Goal: Task Accomplishment & Management: Complete application form

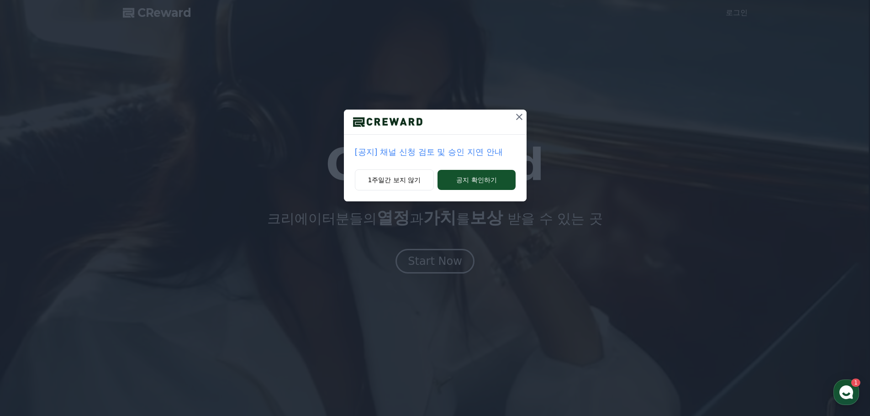
click at [517, 114] on icon at bounding box center [519, 116] width 11 height 11
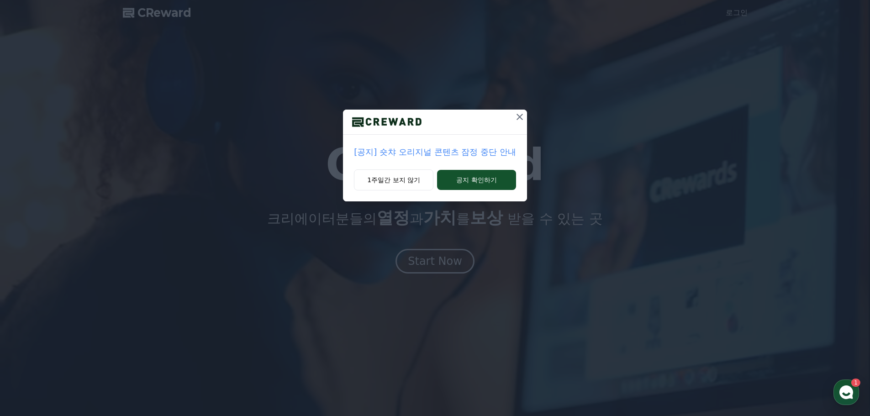
click at [515, 119] on icon at bounding box center [520, 116] width 11 height 11
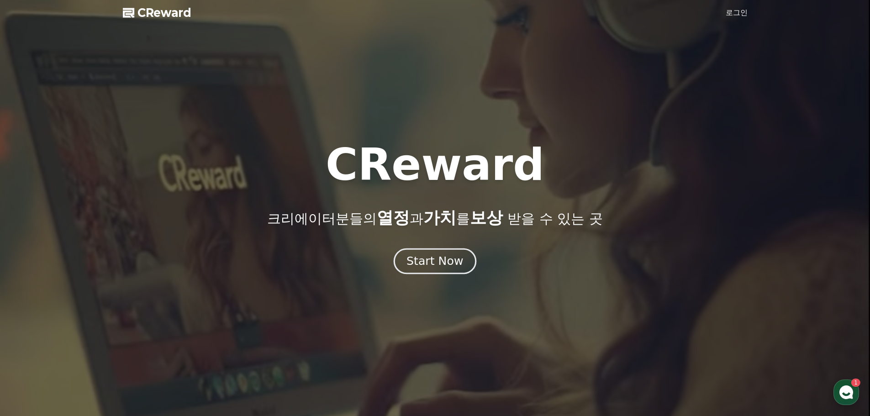
click at [445, 267] on div "Start Now" at bounding box center [435, 262] width 57 height 16
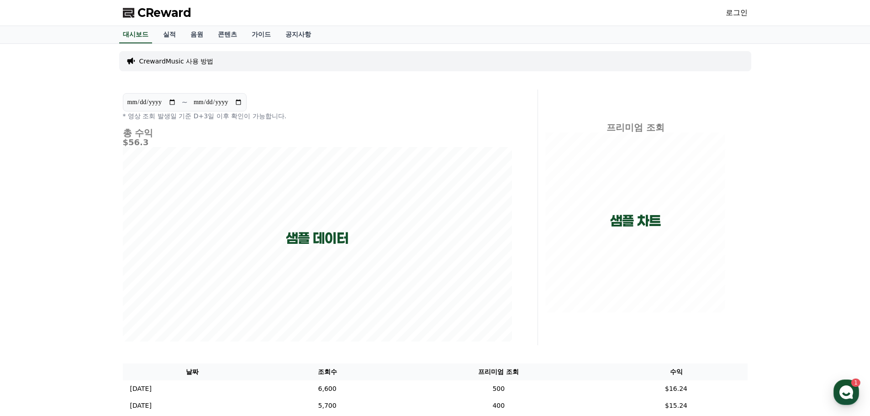
click at [735, 13] on link "로그인" at bounding box center [737, 12] width 22 height 11
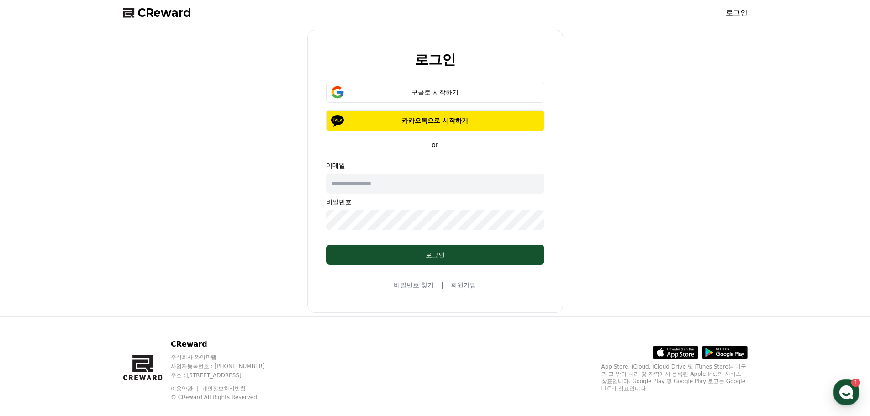
click at [402, 182] on input "text" at bounding box center [435, 184] width 218 height 20
click at [468, 184] on input "text" at bounding box center [435, 184] width 218 height 20
drag, startPoint x: 189, startPoint y: 189, endPoint x: 140, endPoint y: 24, distance: 172.2
click at [189, 188] on div "로그인 구글로 시작하기 카카오톡으로 시작하기 or 이메일 비밀번호 로그인 비밀번호 찾기 | 회원가입" at bounding box center [435, 171] width 632 height 283
click at [168, 9] on span "CReward" at bounding box center [165, 12] width 54 height 15
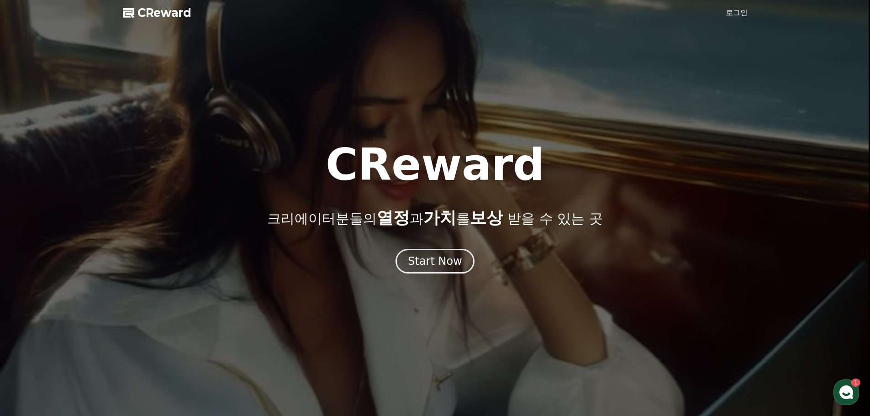
click at [733, 11] on link "로그인" at bounding box center [737, 12] width 22 height 11
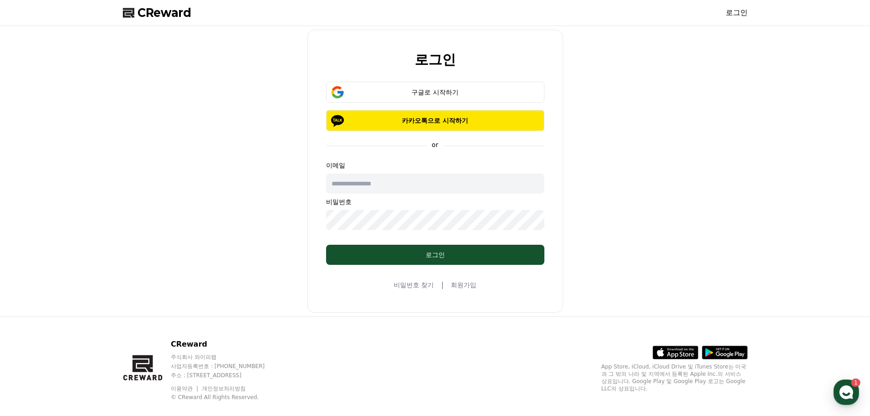
type input "**********"
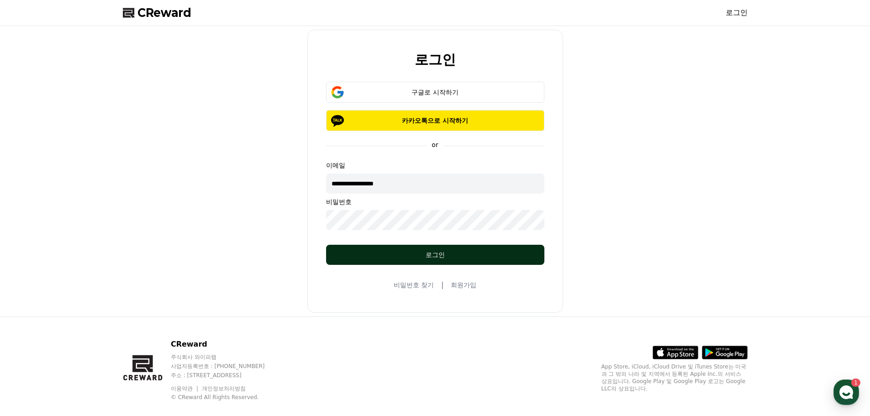
click at [440, 258] on div "로그인" at bounding box center [436, 254] width 182 height 9
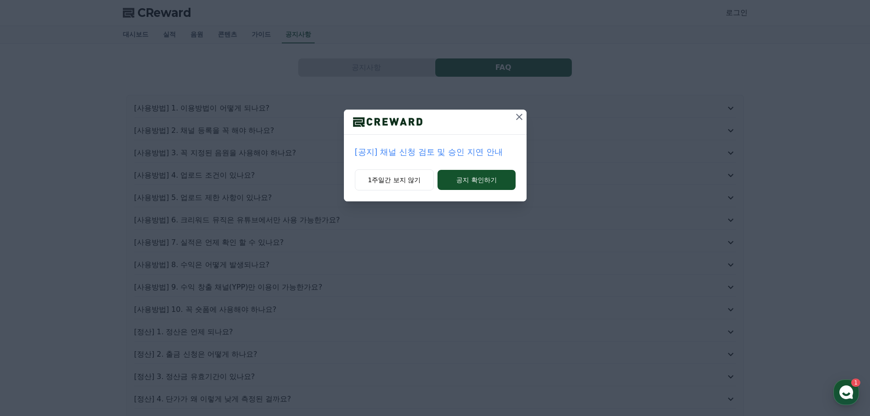
click at [517, 120] on icon at bounding box center [519, 117] width 6 height 6
click at [519, 117] on icon at bounding box center [520, 116] width 11 height 11
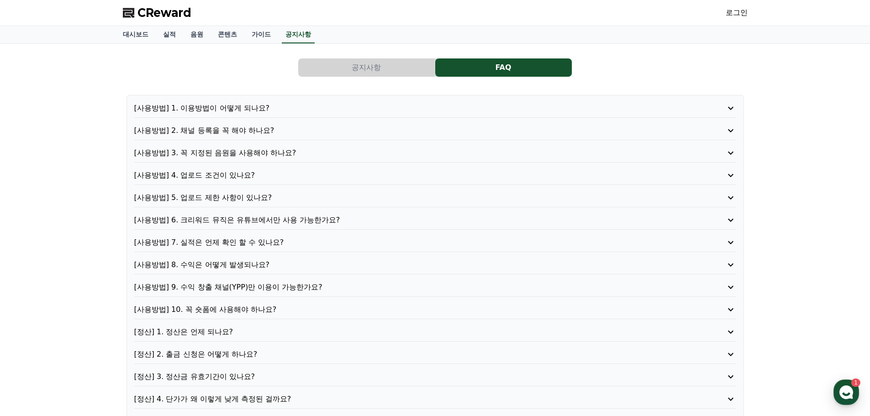
click at [257, 151] on p "[사용방법] 3. 꼭 지정된 음원을 사용해야 하나요?" at bounding box center [411, 153] width 554 height 11
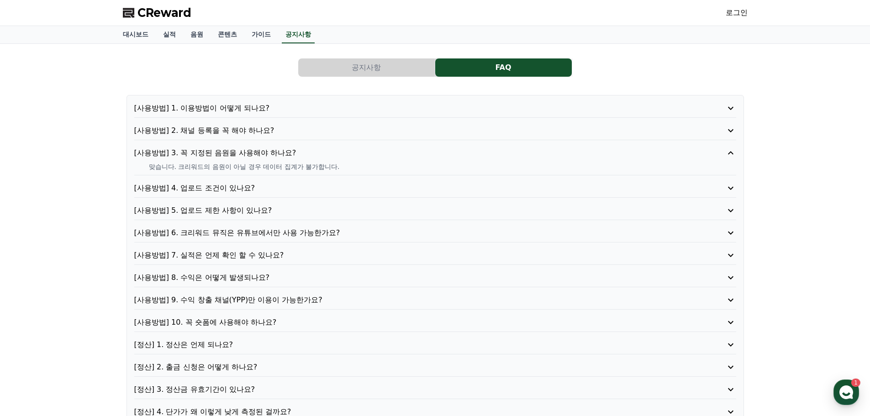
click at [256, 109] on p "[사용방법] 1. 이용방법이 어떻게 되나요?" at bounding box center [411, 108] width 554 height 11
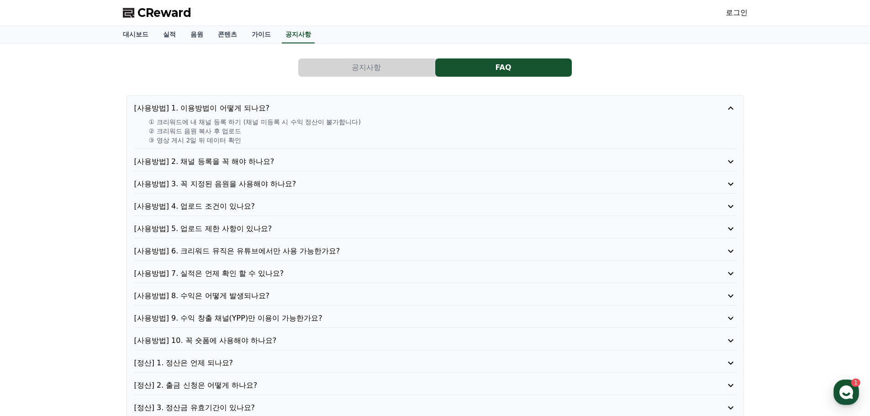
click at [727, 10] on link "로그인" at bounding box center [737, 12] width 22 height 11
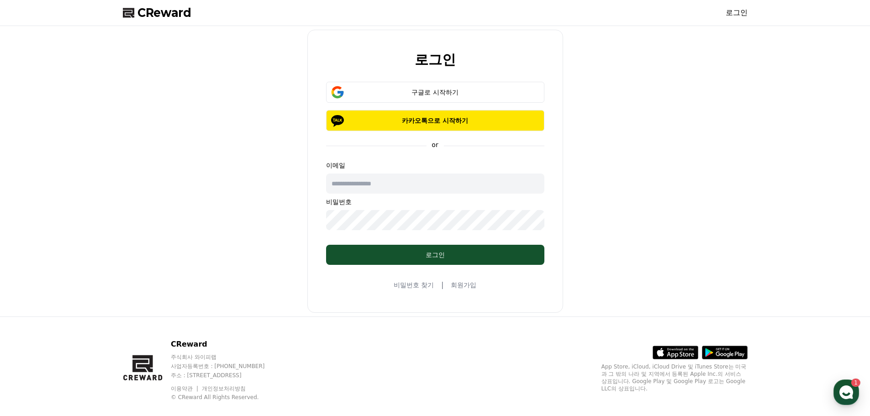
click at [392, 186] on input "text" at bounding box center [435, 184] width 218 height 20
click at [600, 226] on div "로그인 구글로 시작하기 카카오톡으로 시작하기 or 이메일 비밀번호 로그인 비밀번호 찾기 | 회원가입" at bounding box center [435, 171] width 632 height 283
click at [448, 180] on input "text" at bounding box center [435, 184] width 218 height 20
click at [406, 185] on input "text" at bounding box center [435, 184] width 218 height 20
click at [172, 212] on div "로그인 구글로 시작하기 카카오톡으로 시작하기 or 이메일 비밀번호 로그인 비밀번호 찾기 | 회원가입" at bounding box center [435, 171] width 632 height 283
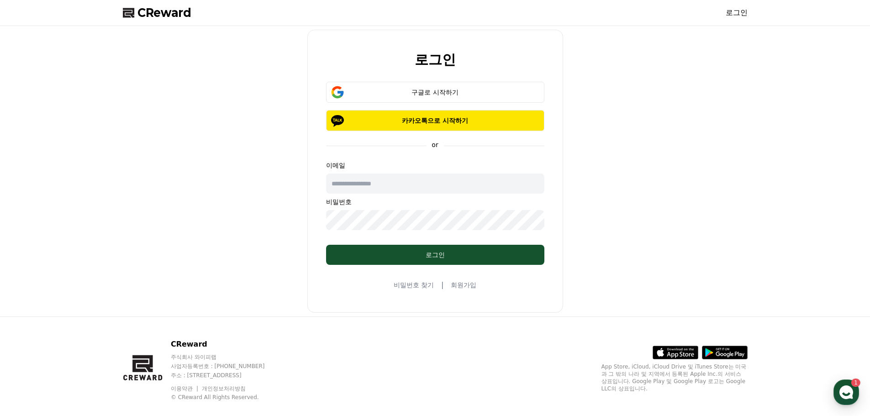
click at [402, 181] on input "text" at bounding box center [435, 184] width 218 height 20
type input "**********"
click at [410, 190] on input "**********" at bounding box center [435, 184] width 218 height 20
click at [456, 288] on link "회원가입" at bounding box center [464, 285] width 26 height 9
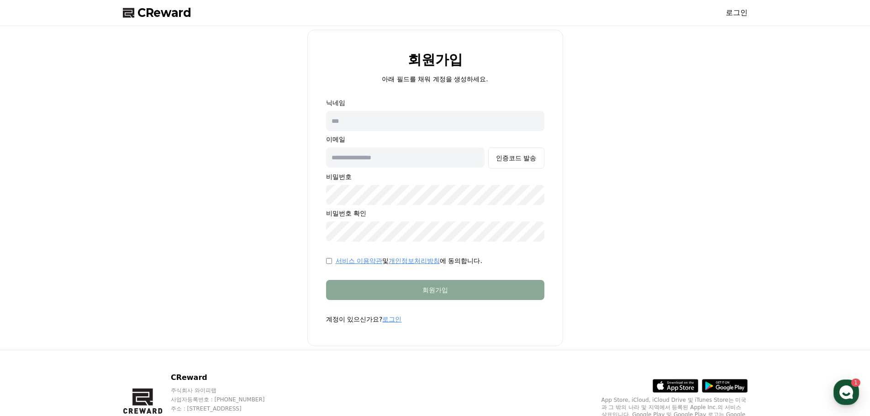
click at [372, 128] on input "text" at bounding box center [435, 121] width 218 height 20
type input "**"
click at [393, 160] on input "text" at bounding box center [405, 158] width 159 height 20
click at [412, 156] on input "text" at bounding box center [405, 158] width 159 height 20
click at [368, 157] on input "*" at bounding box center [405, 158] width 159 height 20
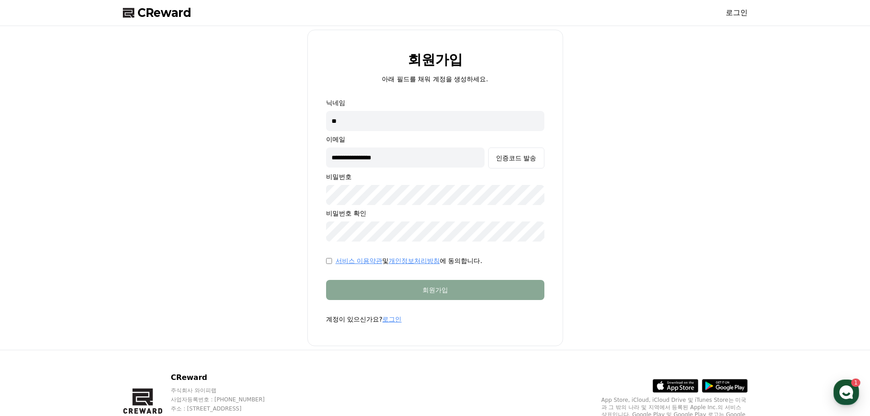
click at [504, 170] on div "**********" at bounding box center [435, 169] width 218 height 143
click at [505, 165] on button "인증코드 발송" at bounding box center [516, 158] width 56 height 21
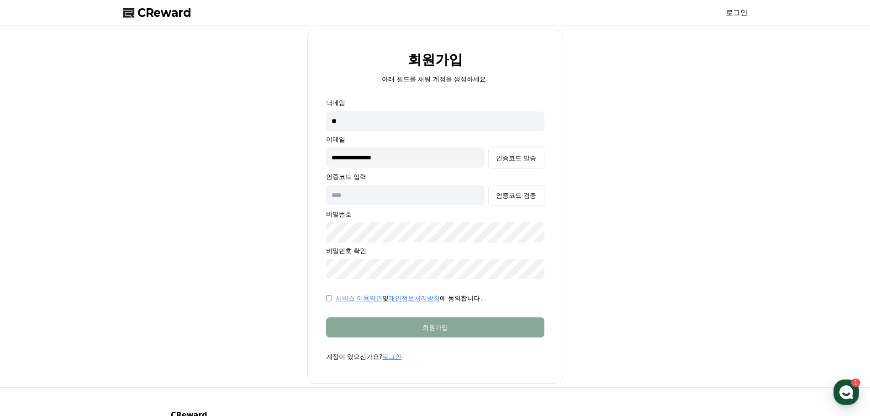
click at [411, 192] on input "text" at bounding box center [405, 195] width 159 height 20
click at [342, 159] on input "**********" at bounding box center [405, 158] width 159 height 20
type input "**********"
click at [525, 161] on div "인증코드 발송" at bounding box center [516, 158] width 40 height 9
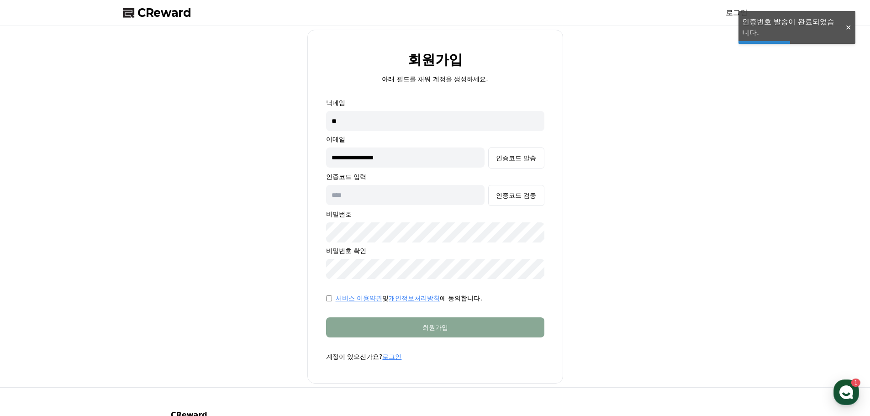
click at [395, 202] on input "text" at bounding box center [405, 195] width 159 height 20
paste input "******"
type input "******"
click at [516, 198] on div "인증코드 검증" at bounding box center [516, 195] width 40 height 9
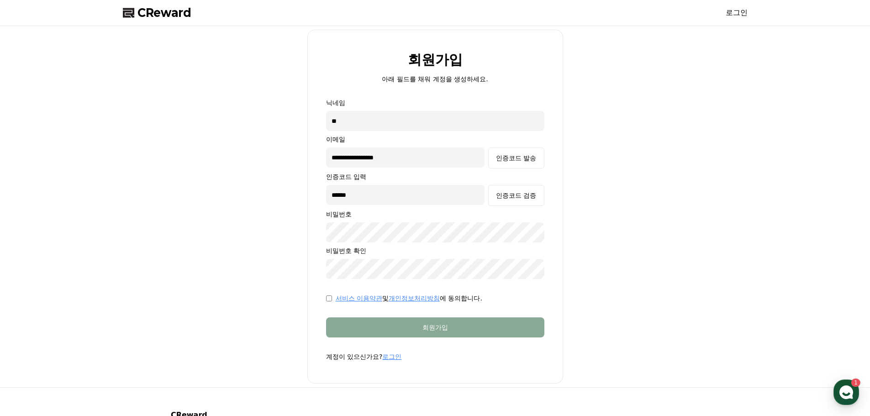
click at [164, 288] on div "**********" at bounding box center [435, 207] width 632 height 354
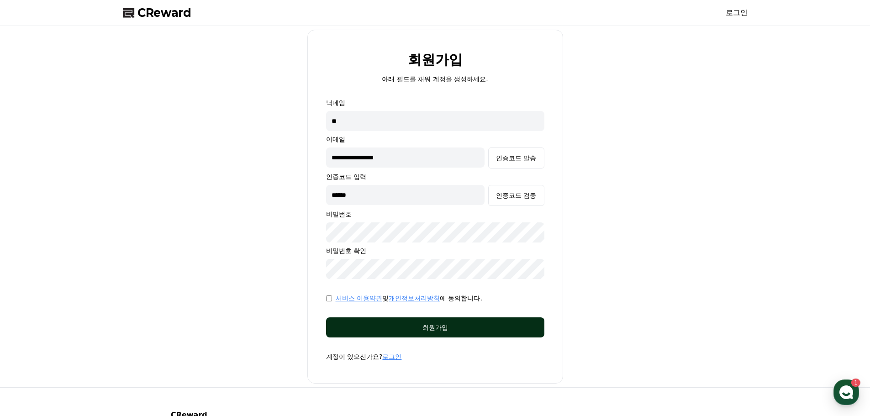
click at [393, 332] on button "회원가입" at bounding box center [435, 328] width 218 height 20
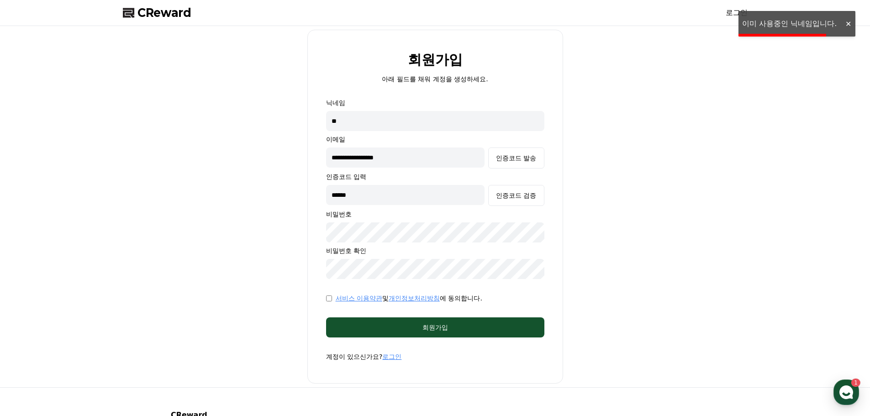
click at [377, 126] on input "**" at bounding box center [435, 121] width 218 height 20
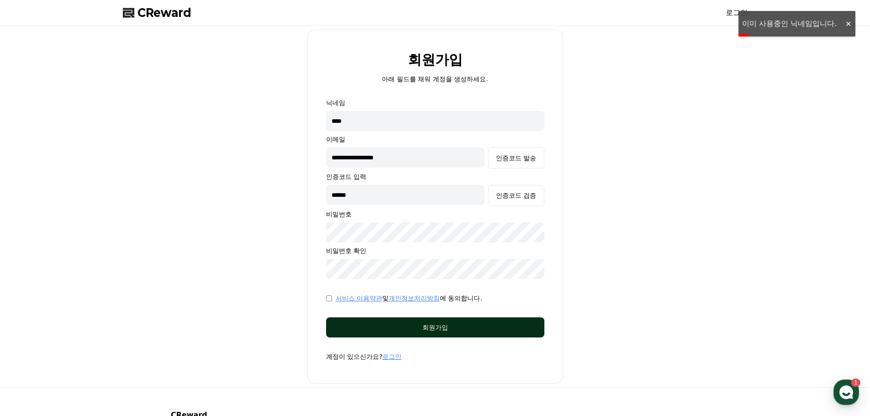
type input "****"
click at [428, 325] on div "회원가입" at bounding box center [436, 327] width 182 height 9
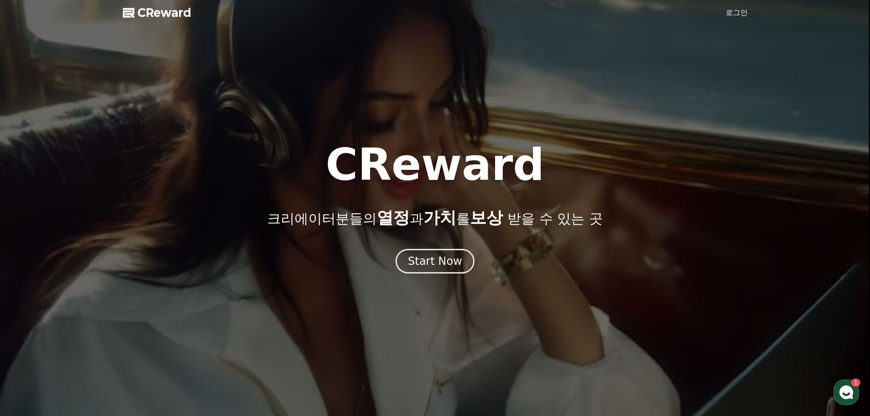
click at [732, 10] on link "로그인" at bounding box center [737, 12] width 22 height 11
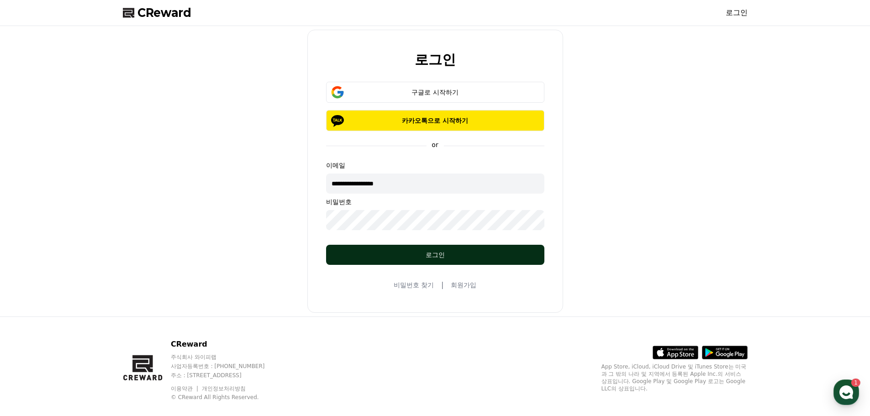
click at [412, 254] on div "로그인" at bounding box center [436, 254] width 182 height 9
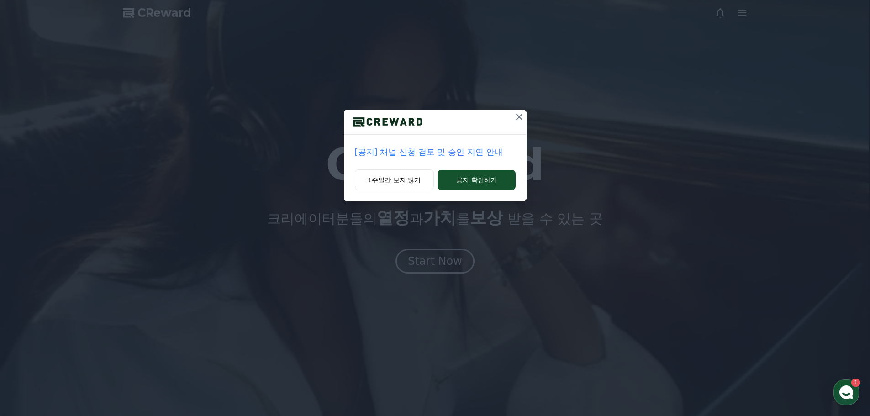
drag, startPoint x: 519, startPoint y: 115, endPoint x: 514, endPoint y: 116, distance: 5.0
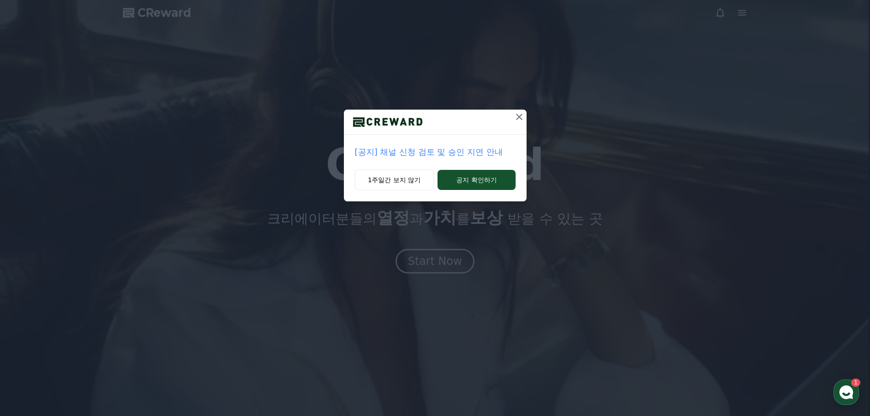
click at [519, 115] on icon at bounding box center [519, 116] width 11 height 11
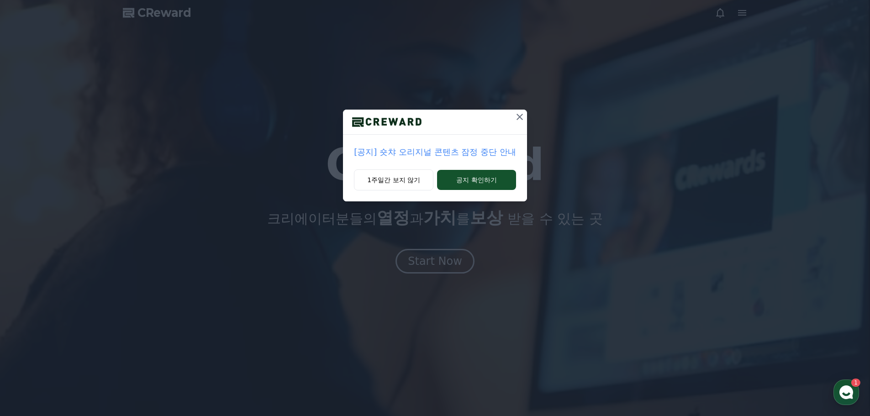
click at [517, 118] on icon at bounding box center [520, 116] width 11 height 11
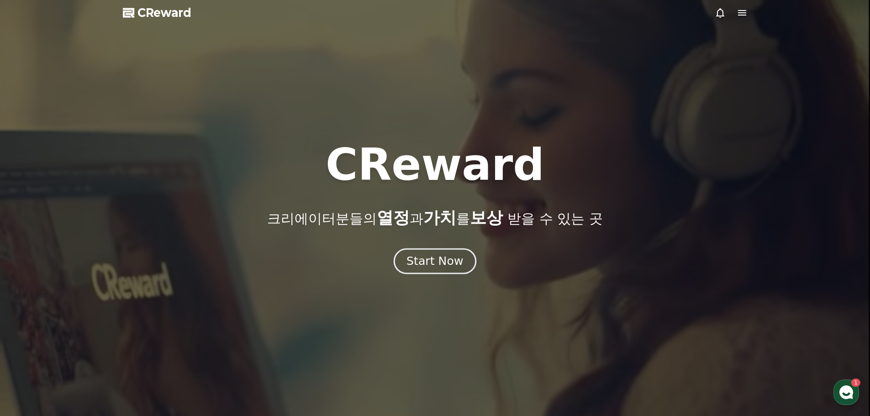
click at [439, 269] on div "Start Now" at bounding box center [435, 262] width 57 height 16
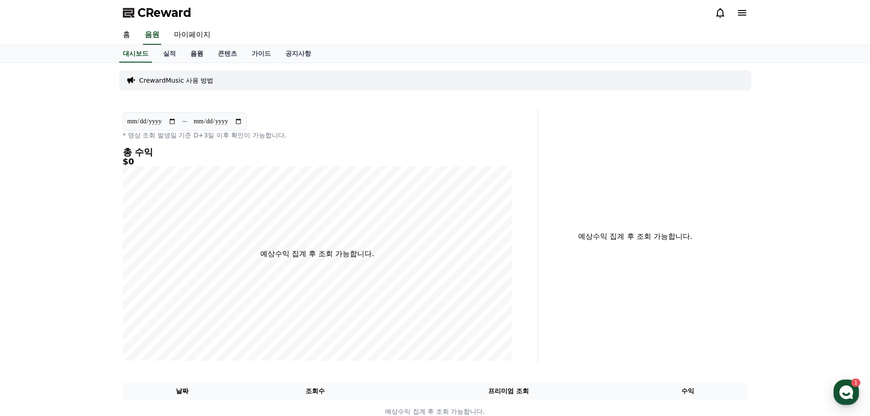
click at [196, 56] on link "음원" at bounding box center [196, 53] width 27 height 17
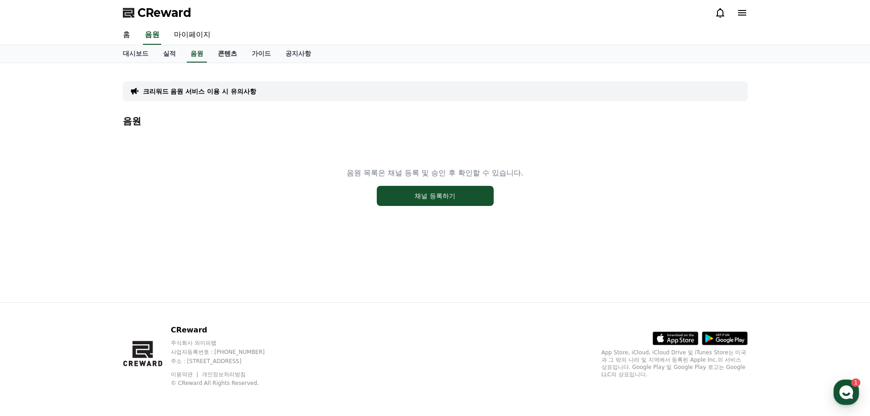
click at [232, 50] on link "콘텐츠" at bounding box center [228, 53] width 34 height 17
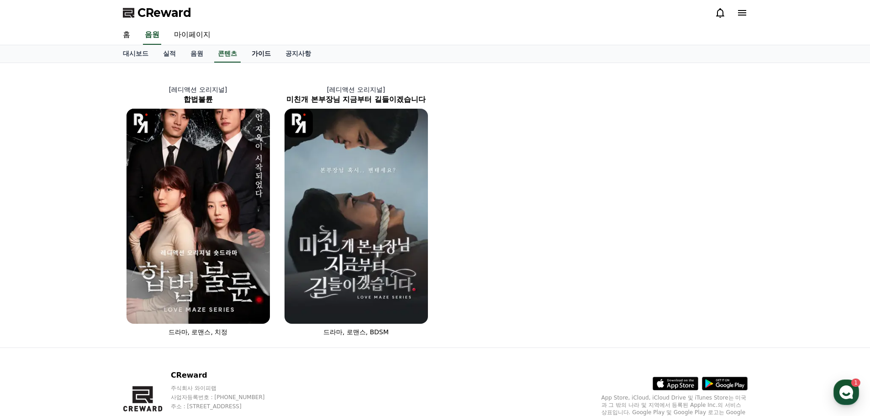
click at [258, 53] on link "가이드" at bounding box center [261, 53] width 34 height 17
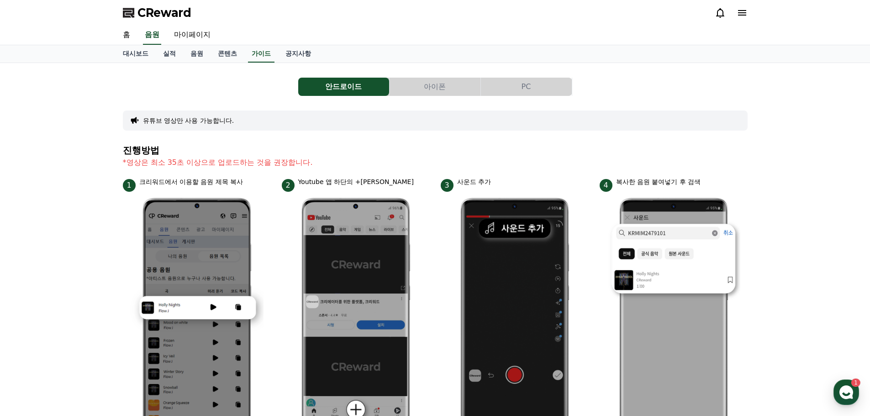
click at [439, 85] on button "아이폰" at bounding box center [435, 87] width 91 height 18
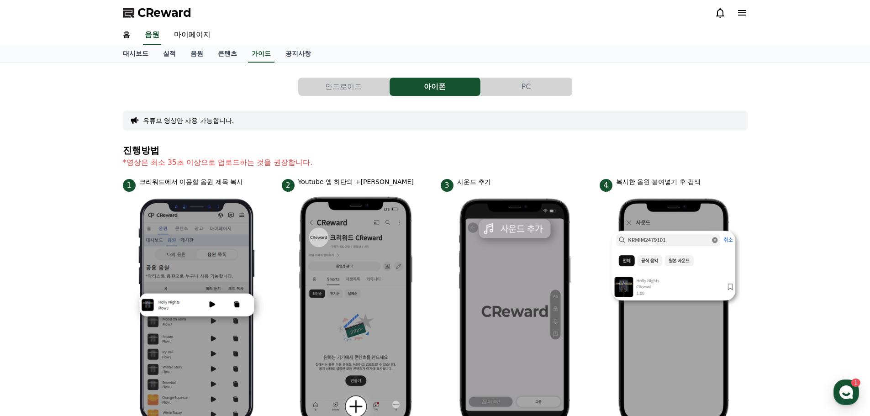
click at [509, 88] on button "PC" at bounding box center [526, 87] width 91 height 18
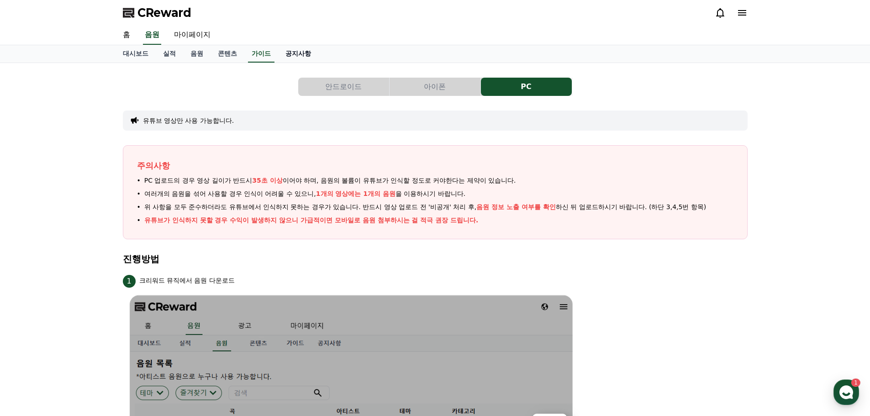
click at [297, 55] on link "공지사항" at bounding box center [298, 53] width 40 height 17
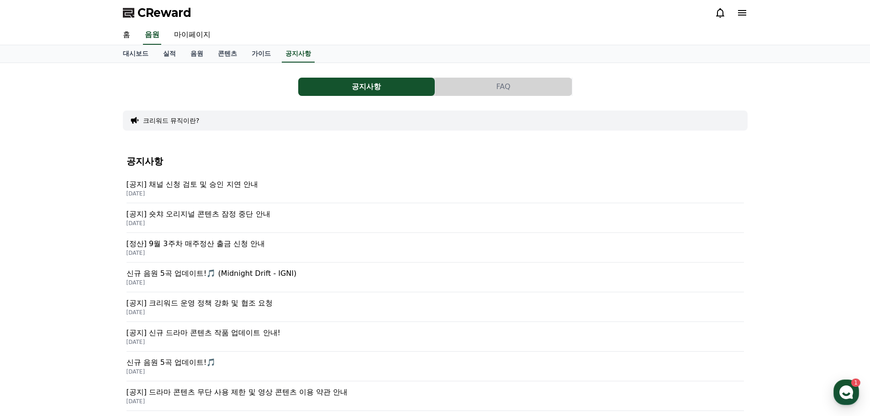
click at [239, 249] on p "[정산] 9월 3주차 매주정산 출금 신청 안내" at bounding box center [436, 244] width 618 height 11
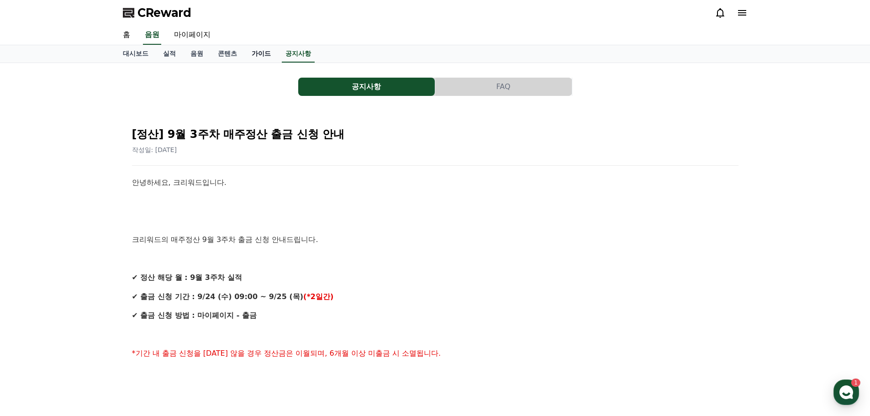
click at [251, 57] on link "가이드" at bounding box center [261, 53] width 34 height 17
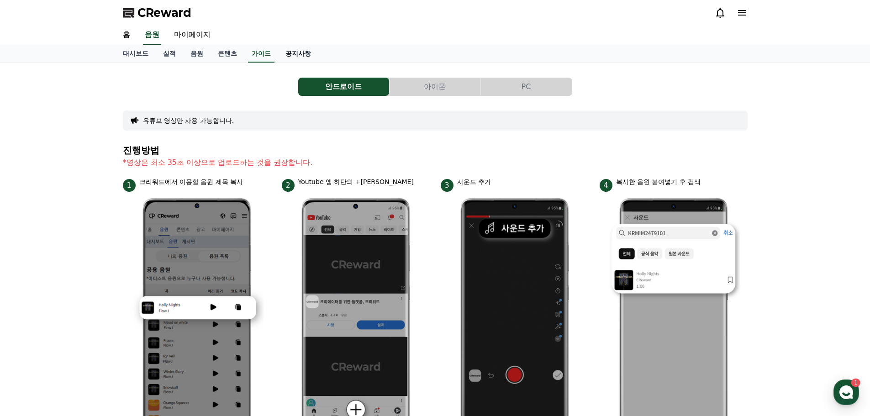
click at [288, 54] on link "공지사항" at bounding box center [298, 53] width 40 height 17
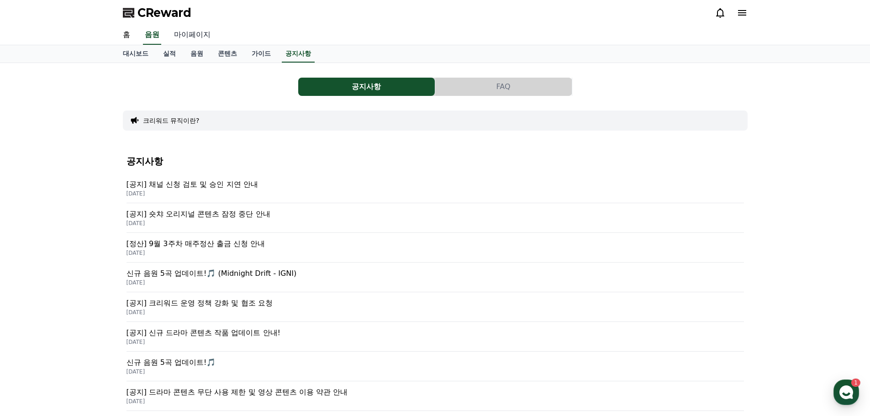
click at [203, 37] on link "마이페이지" at bounding box center [192, 35] width 51 height 19
select select "**********"
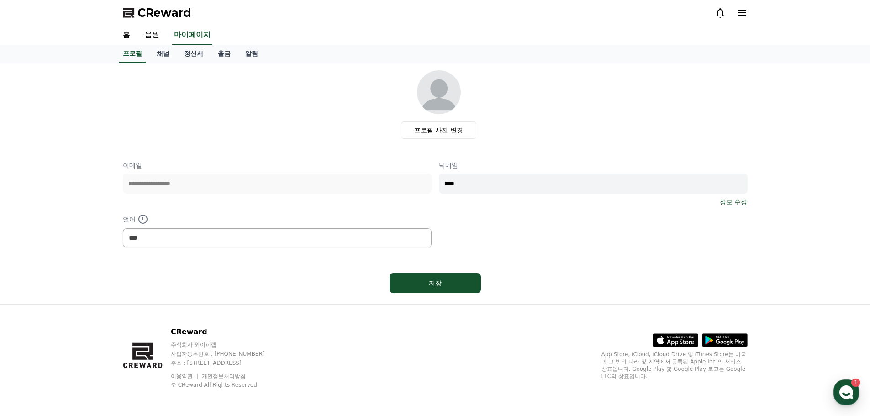
click at [163, 23] on div "CReward" at bounding box center [436, 13] width 640 height 26
click at [159, 18] on span "CReward" at bounding box center [165, 12] width 54 height 15
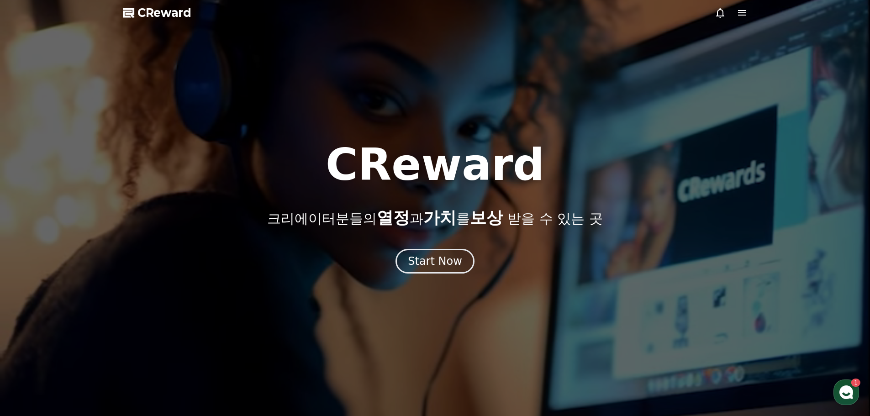
click at [739, 14] on icon at bounding box center [742, 12] width 11 height 11
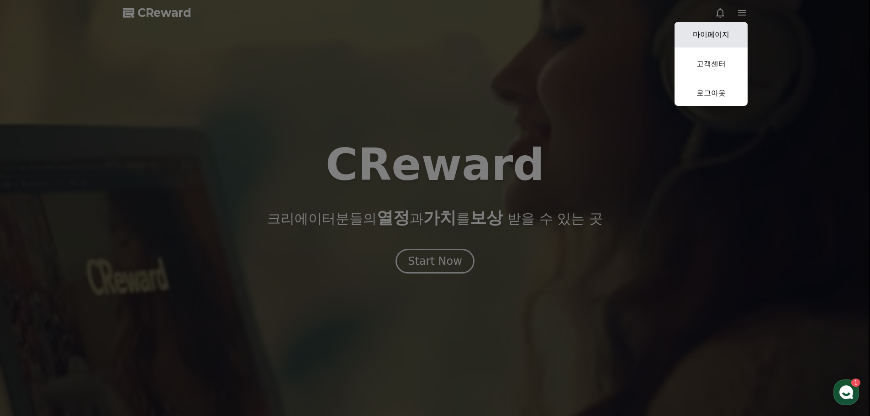
click at [722, 35] on link "마이페이지" at bounding box center [711, 35] width 73 height 26
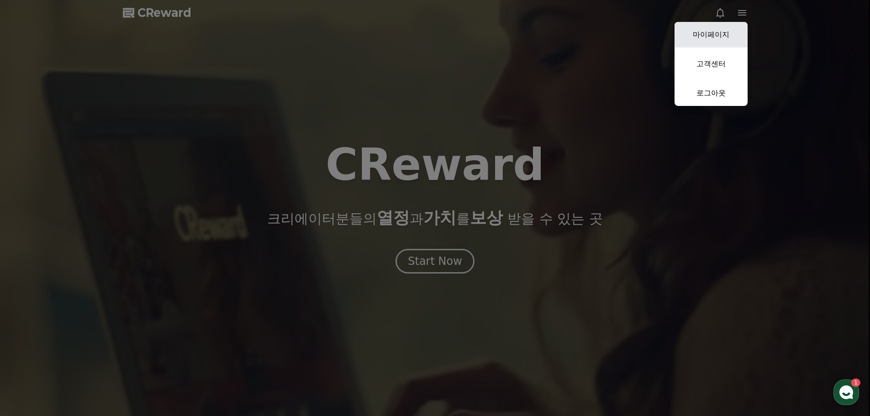
select select "**********"
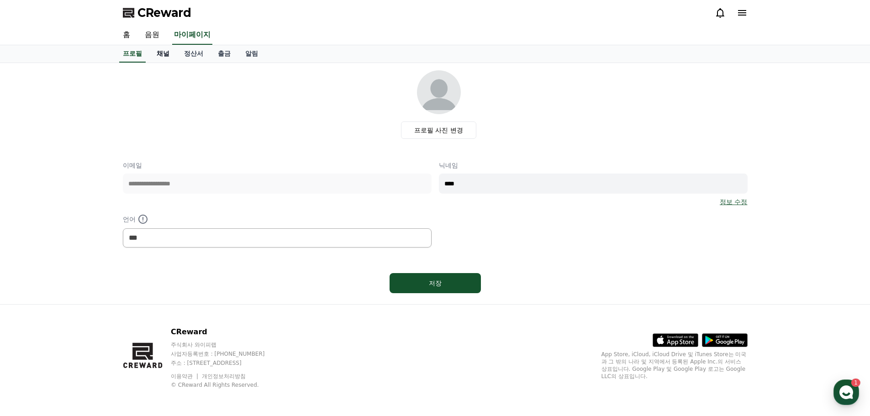
click at [164, 54] on link "채널" at bounding box center [162, 53] width 27 height 17
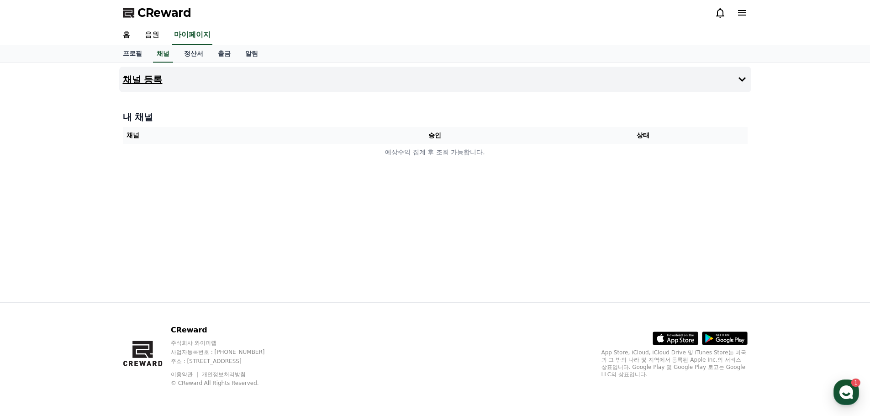
click at [610, 74] on button "채널 등록" at bounding box center [435, 80] width 632 height 26
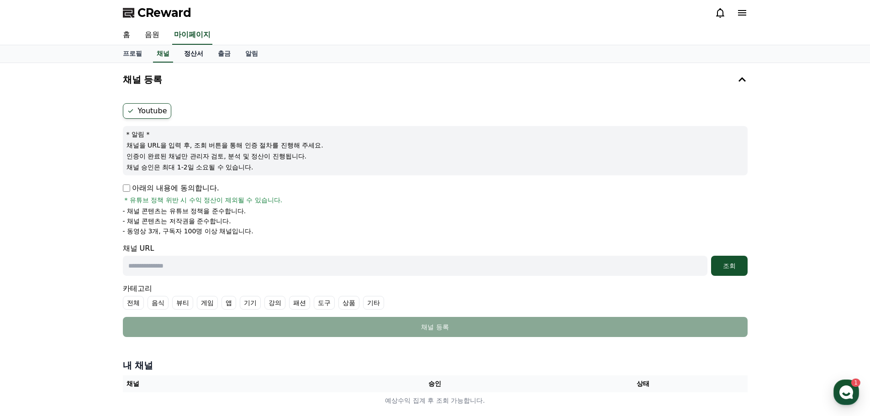
click at [197, 50] on link "정산서" at bounding box center [194, 53] width 34 height 17
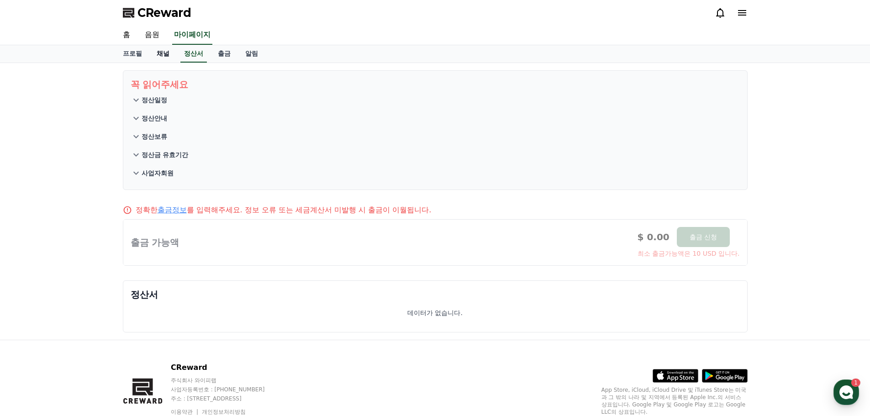
click at [162, 60] on link "채널" at bounding box center [162, 53] width 27 height 17
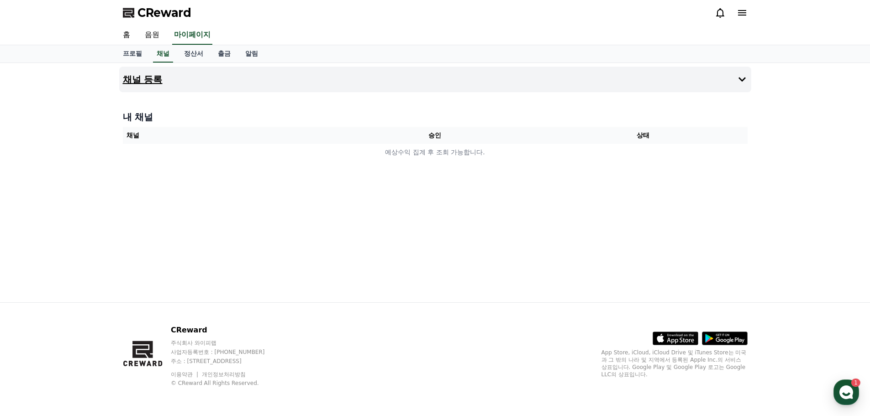
click at [306, 69] on button "채널 등록" at bounding box center [435, 80] width 632 height 26
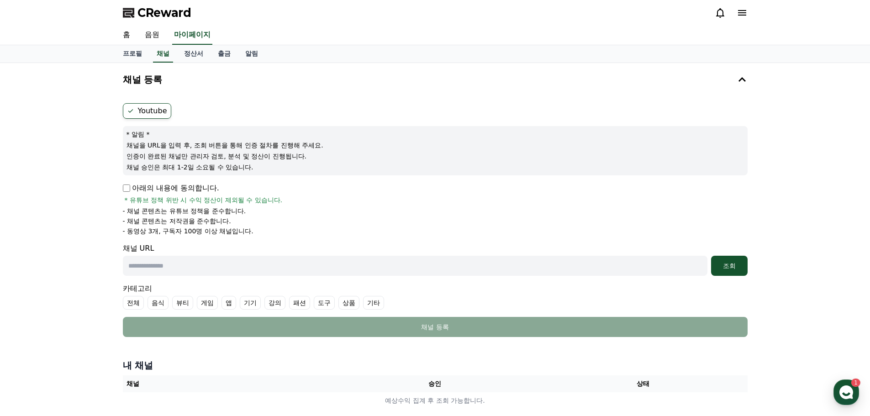
drag, startPoint x: 156, startPoint y: 111, endPoint x: 285, endPoint y: 180, distance: 146.4
click at [285, 180] on form "Youtube * 알림 * 채널을 URL을 입력 후, 조회 버튼을 통해 인증 절차를 진행해 주세요. 인증이 완료된 채널만 관리자 검토, 분석 …" at bounding box center [435, 220] width 625 height 234
click at [199, 191] on p "아래의 내용에 동의합니다." at bounding box center [171, 188] width 96 height 11
click at [145, 189] on p "아래의 내용에 동의합니다." at bounding box center [171, 188] width 96 height 11
click at [184, 268] on input "text" at bounding box center [415, 266] width 585 height 20
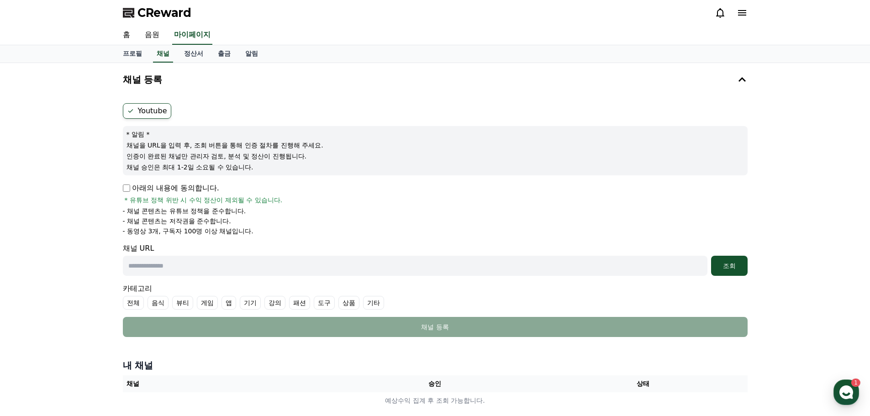
click at [214, 269] on input "text" at bounding box center [415, 266] width 585 height 20
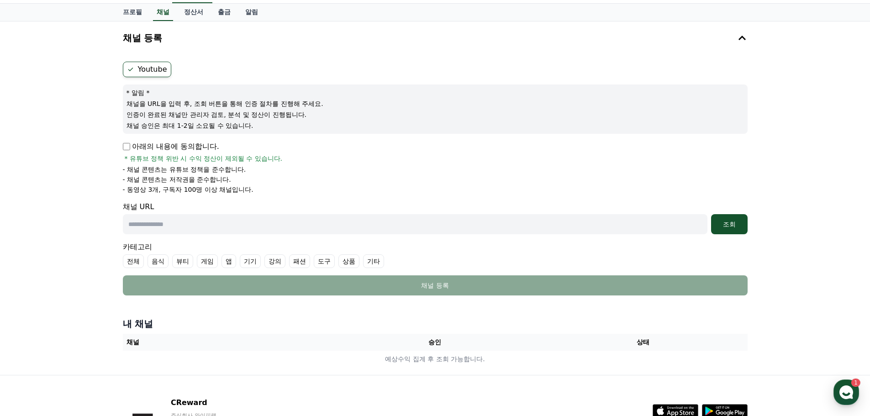
scroll to position [91, 0]
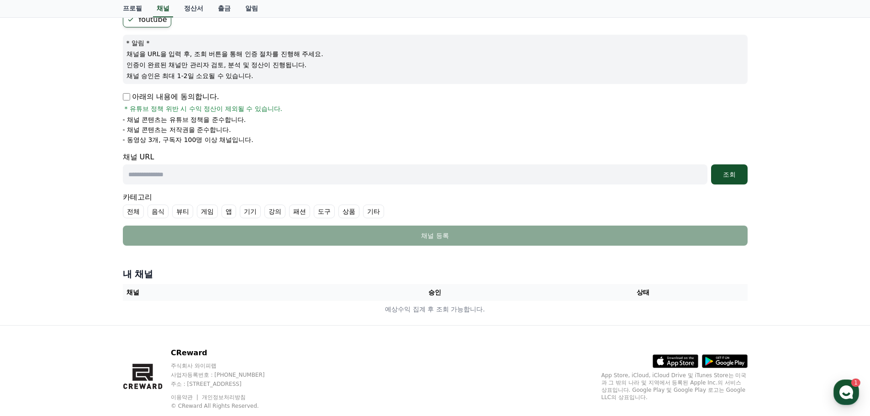
click at [183, 177] on input "text" at bounding box center [415, 174] width 585 height 20
paste input "**********"
type input "**********"
click at [721, 175] on div "조회" at bounding box center [729, 174] width 29 height 9
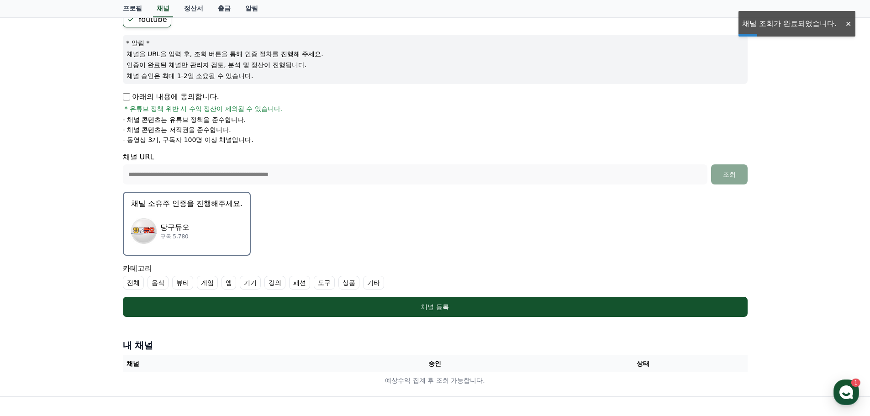
click at [190, 216] on div "당구듀오 구독 5,780" at bounding box center [186, 231] width 111 height 37
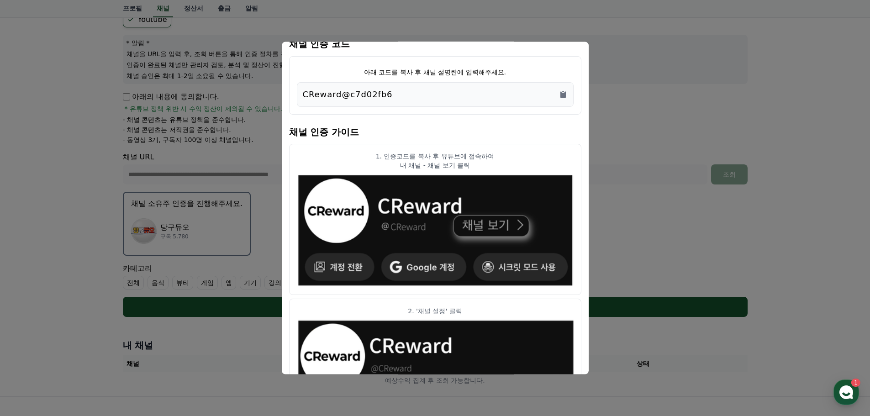
scroll to position [0, 0]
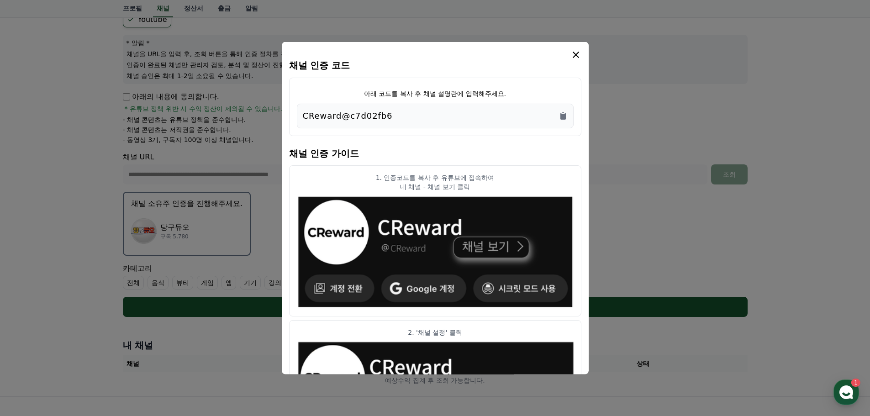
click at [553, 117] on div "CReward@c7d02fb6" at bounding box center [435, 115] width 265 height 13
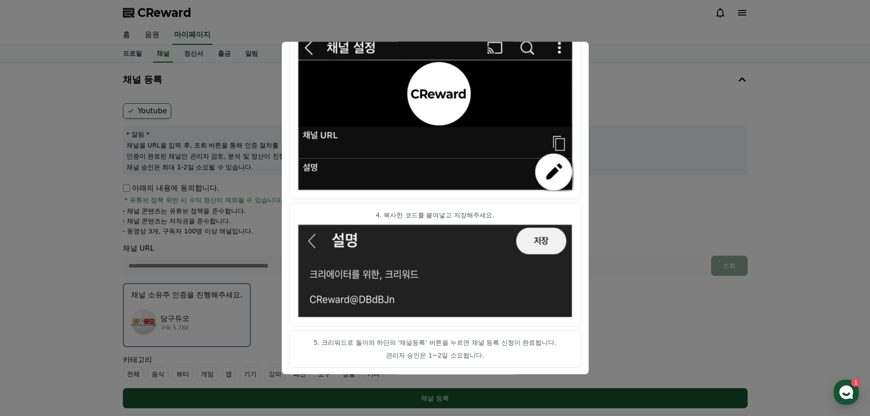
click at [659, 177] on button "close modal" at bounding box center [435, 208] width 870 height 416
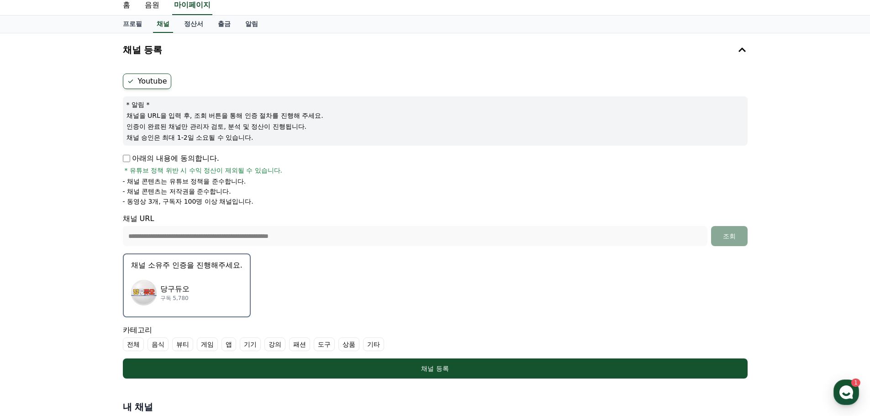
scroll to position [46, 0]
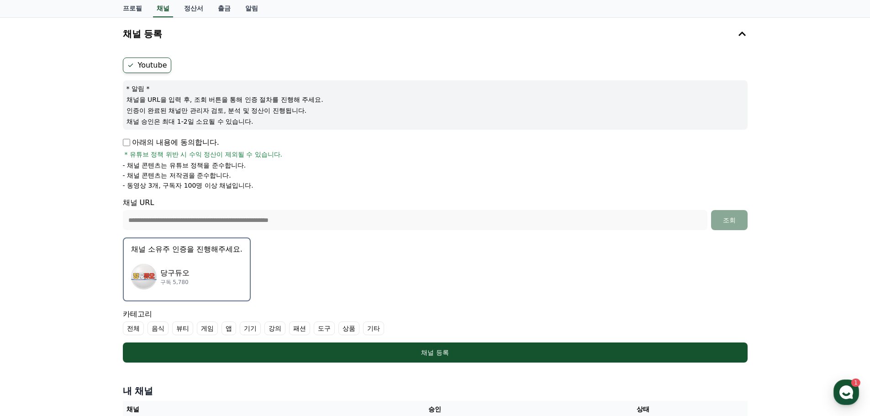
click at [185, 269] on p "당구듀오" at bounding box center [174, 273] width 29 height 11
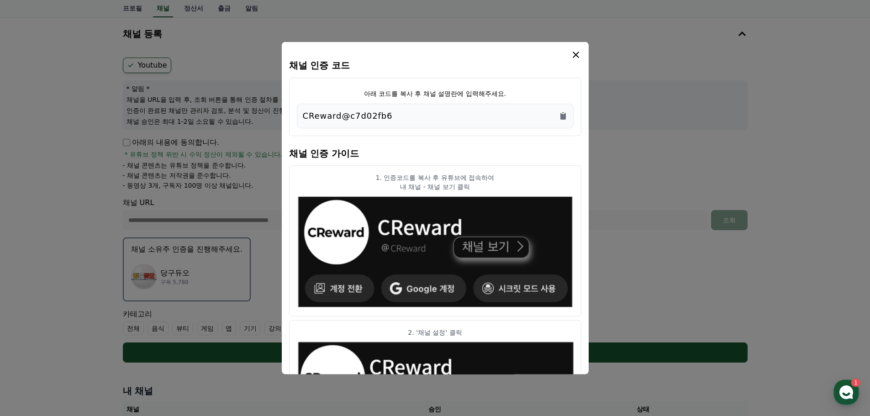
scroll to position [0, 0]
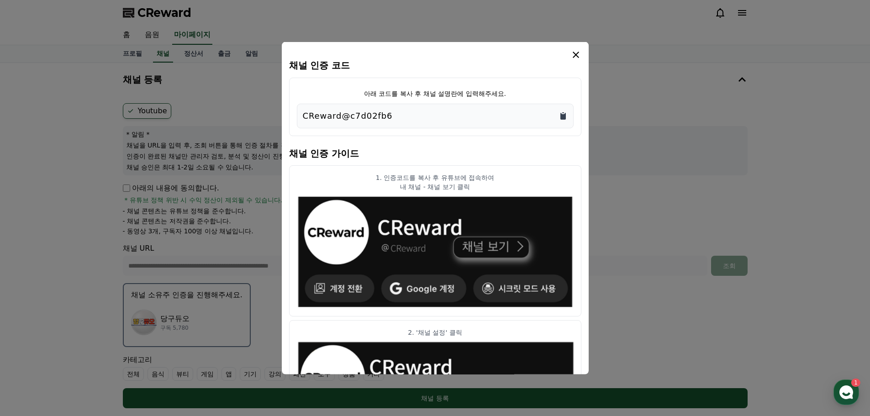
click at [567, 117] on icon "Copy to clipboard" at bounding box center [563, 115] width 9 height 9
click at [575, 51] on icon "modal" at bounding box center [576, 54] width 11 height 11
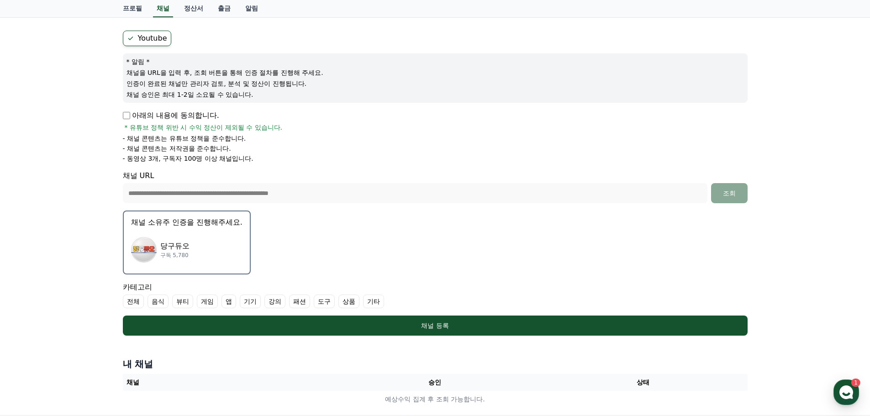
scroll to position [186, 0]
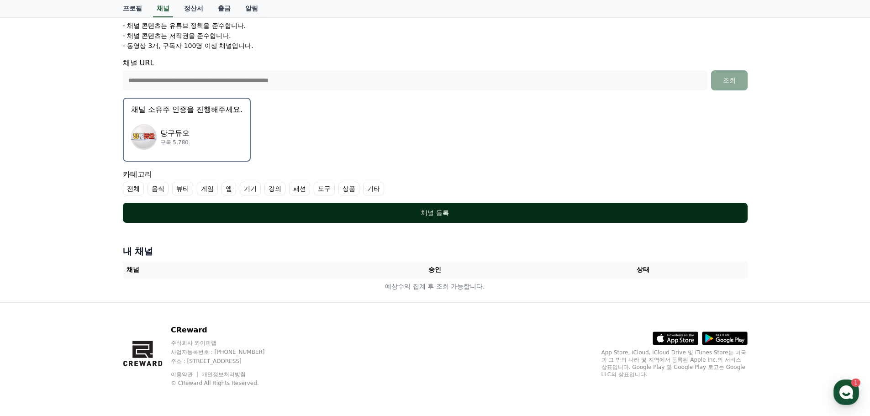
click at [400, 212] on div "채널 등록" at bounding box center [435, 212] width 589 height 9
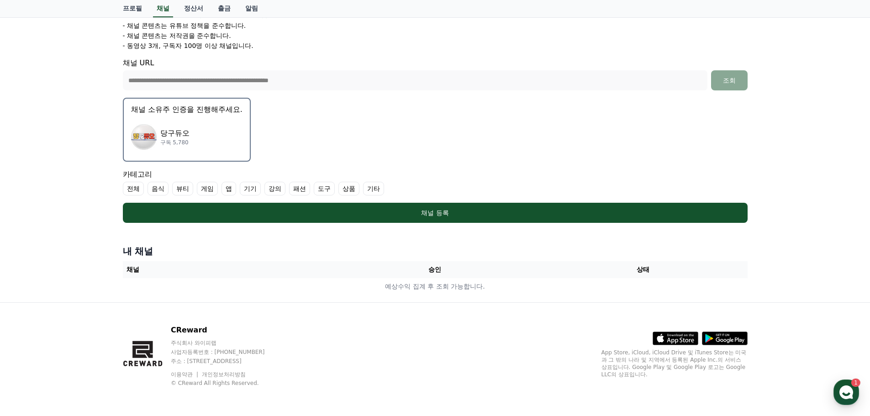
click at [363, 187] on label "기타" at bounding box center [373, 189] width 21 height 14
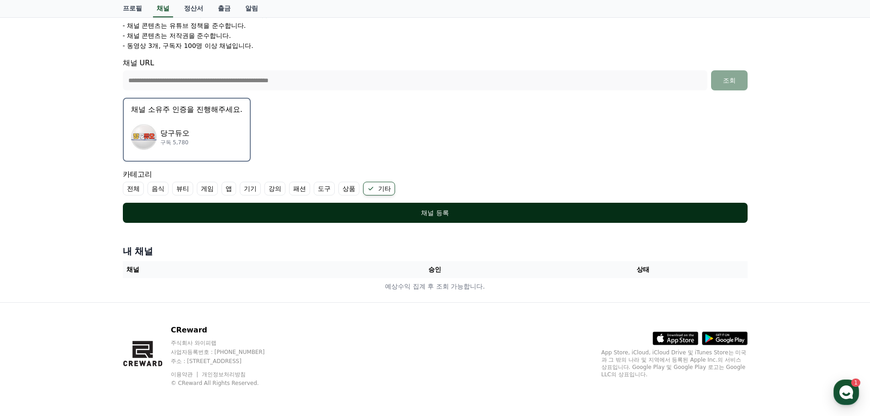
click at [408, 217] on div "채널 등록" at bounding box center [435, 212] width 589 height 9
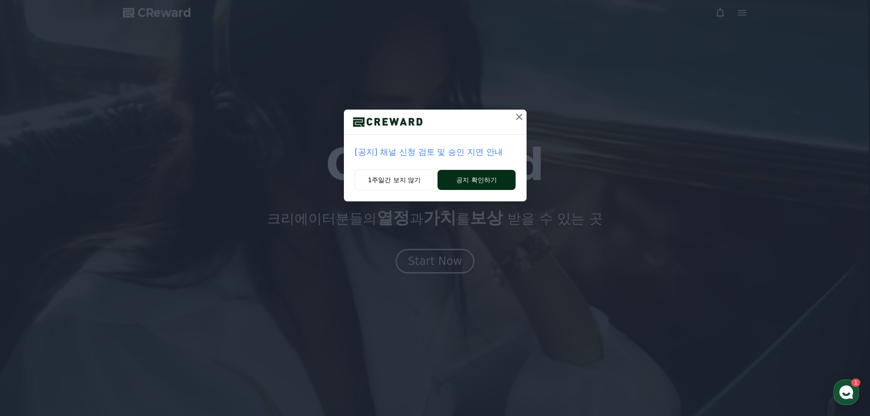
click at [483, 175] on button "공지 확인하기" at bounding box center [477, 180] width 78 height 20
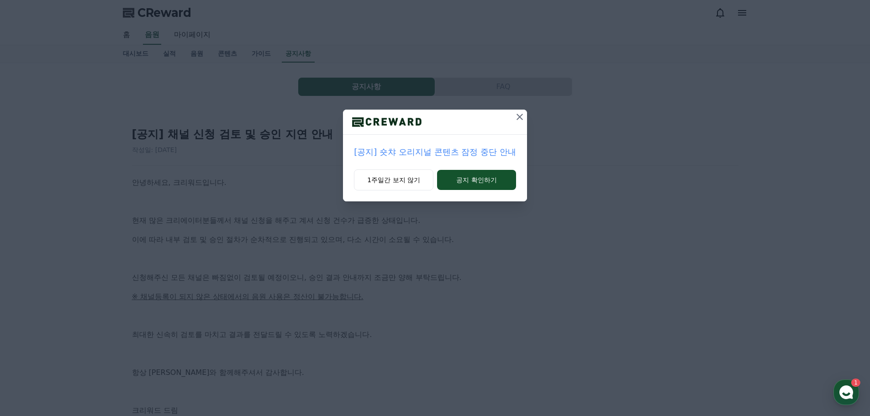
click at [515, 115] on icon at bounding box center [520, 116] width 11 height 11
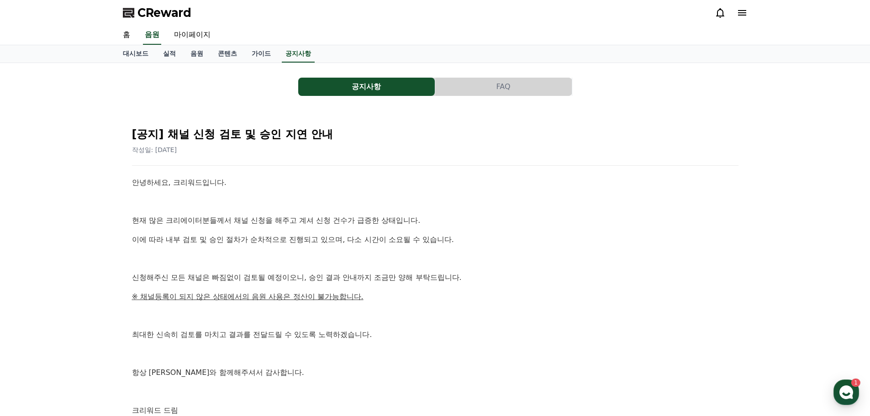
click at [306, 220] on p "현재 많은 크리에이터분들께서 채널 신청을 해주고 계셔 신청 건수가 급증한 상태입니다." at bounding box center [435, 221] width 607 height 12
click at [252, 227] on div "안녕하세요, 크리워드입니다. 현재 많은 크리에이터분들께서 채널 신청을 해주고 계셔 신청 건수가 급증한 상태입니다. 이에 따라 내부 검토 및 승…" at bounding box center [435, 297] width 607 height 240
drag, startPoint x: 248, startPoint y: 223, endPoint x: 287, endPoint y: 220, distance: 39.8
click at [287, 220] on p "현재 많은 크리에이터분들께서 채널 신청을 해주고 계셔 신청 건수가 급증한 상태입니다." at bounding box center [435, 221] width 607 height 12
click at [340, 224] on p "현재 많은 크리에이터분들께서 채널 신청을 해주고 계셔 신청 건수가 급증한 상태입니다." at bounding box center [435, 221] width 607 height 12
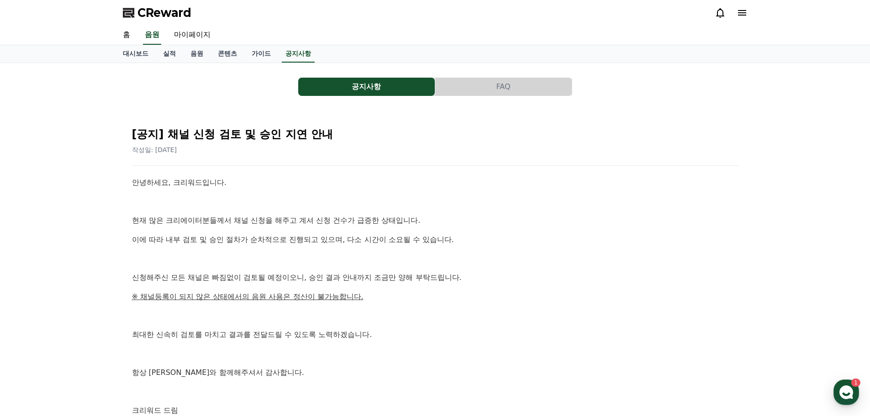
click at [279, 268] on div "안녕하세요, 크리워드입니다. 현재 많은 크리에이터분들께서 채널 신청을 해주고 계셔 신청 건수가 급증한 상태입니다. 이에 따라 내부 검토 및 승…" at bounding box center [435, 297] width 607 height 240
click at [223, 59] on link "콘텐츠" at bounding box center [228, 53] width 34 height 17
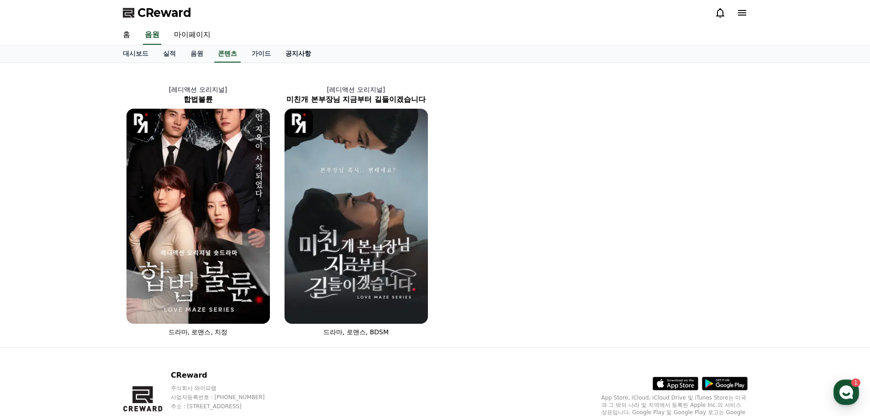
click at [290, 55] on link "공지사항" at bounding box center [298, 53] width 40 height 17
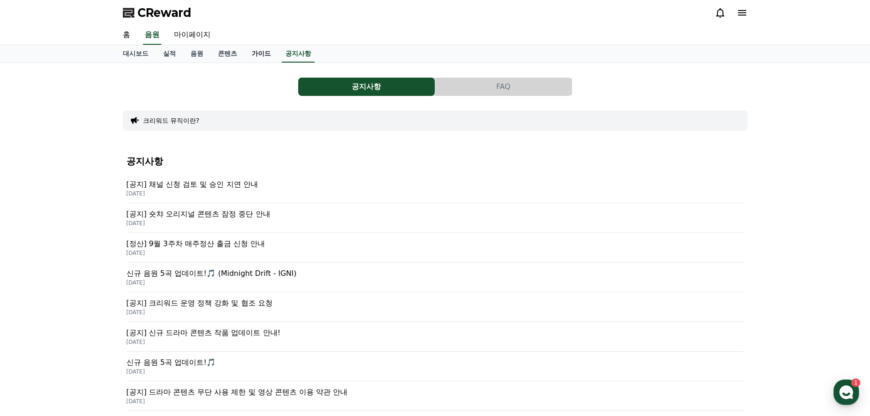
click at [260, 56] on link "가이드" at bounding box center [261, 53] width 34 height 17
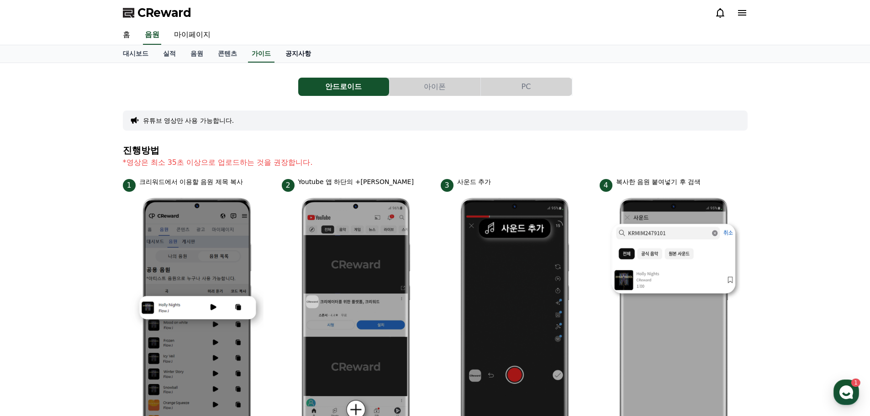
click at [304, 50] on link "공지사항" at bounding box center [298, 53] width 40 height 17
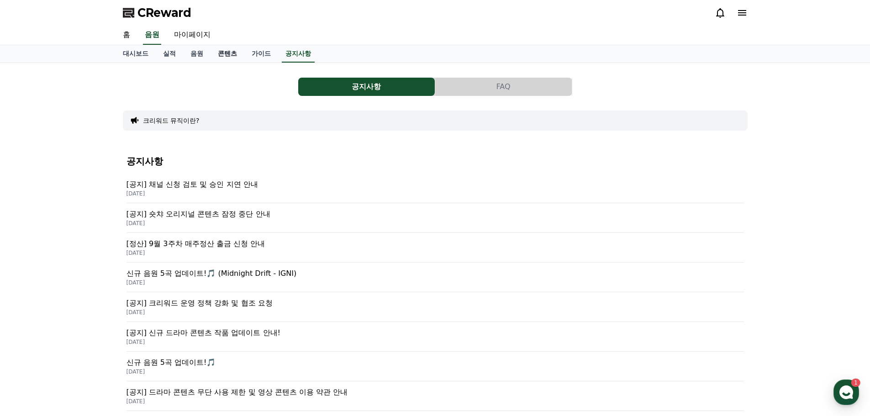
click at [229, 55] on link "콘텐츠" at bounding box center [228, 53] width 34 height 17
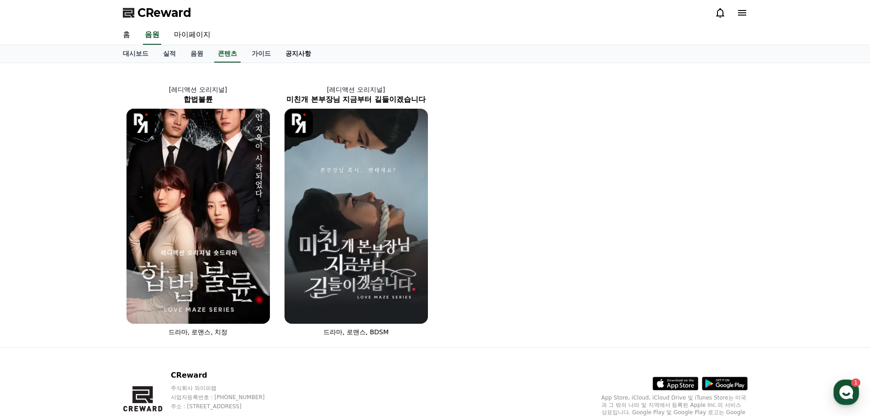
click at [302, 54] on link "공지사항" at bounding box center [298, 53] width 40 height 17
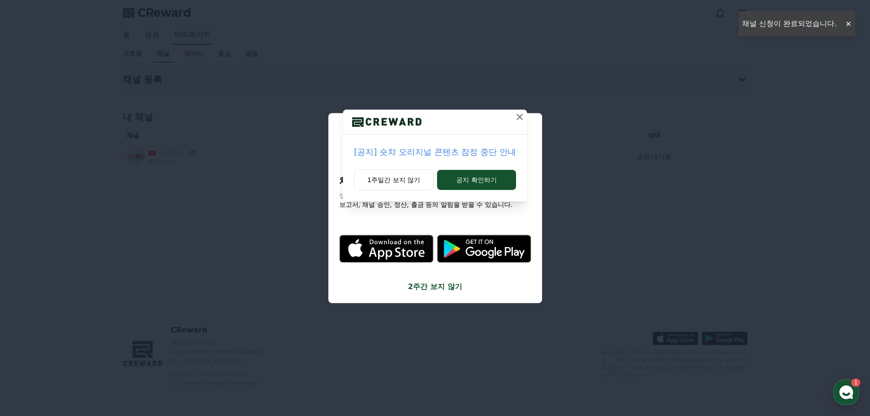
click at [523, 121] on icon at bounding box center [520, 116] width 11 height 11
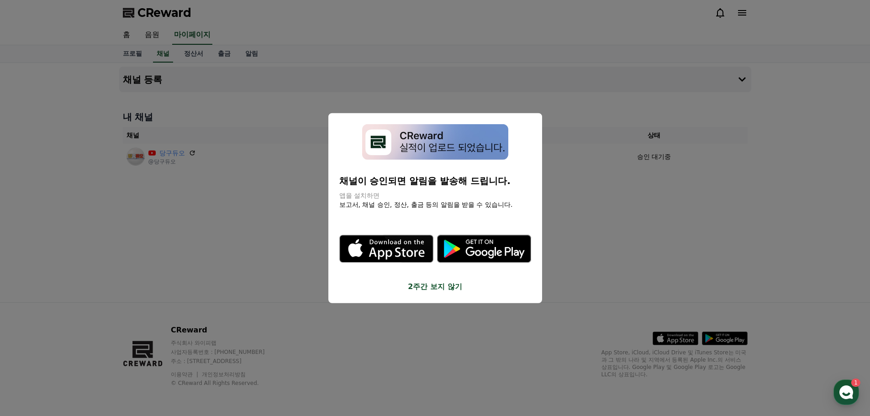
click at [618, 218] on button "close modal" at bounding box center [435, 208] width 870 height 416
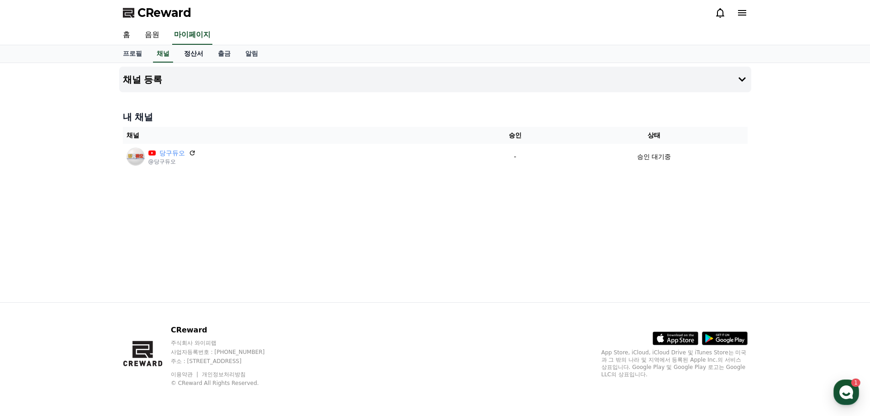
click at [196, 48] on link "정산서" at bounding box center [194, 53] width 34 height 17
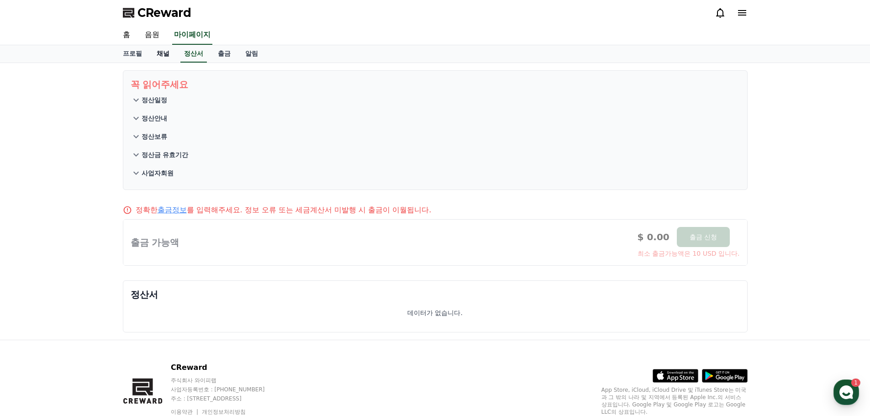
click at [163, 59] on link "채널" at bounding box center [162, 53] width 27 height 17
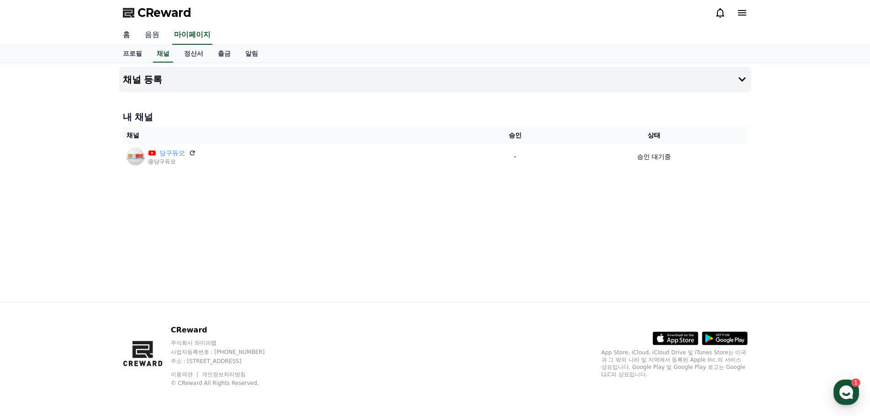
click at [149, 41] on link "음원" at bounding box center [152, 35] width 29 height 19
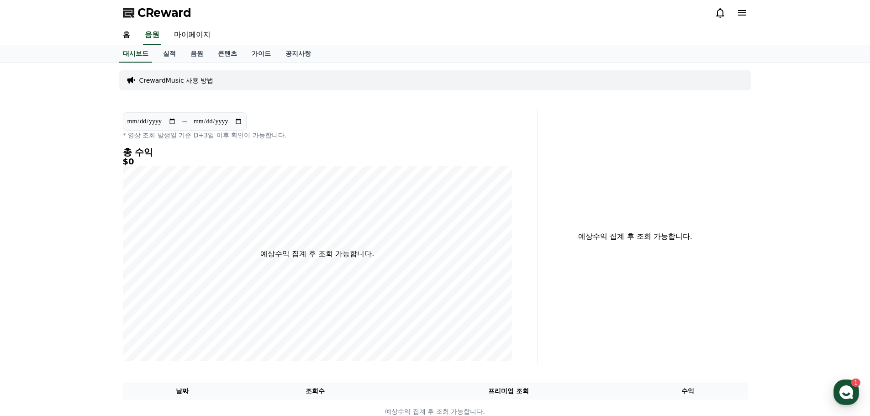
click at [160, 9] on span "CReward" at bounding box center [165, 12] width 54 height 15
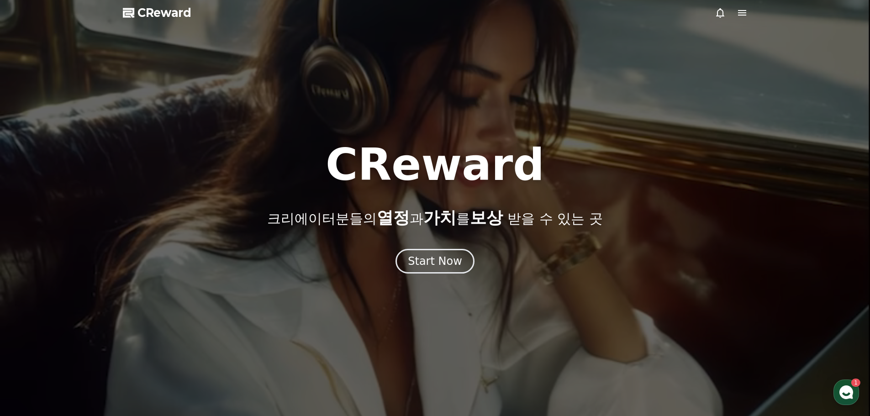
click at [745, 13] on icon at bounding box center [742, 12] width 8 height 5
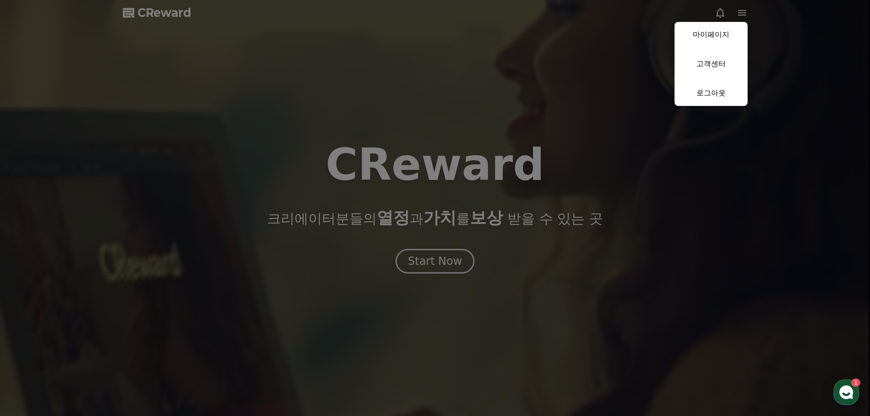
click at [475, 115] on button "close" at bounding box center [435, 208] width 870 height 416
